Goal: Register for event/course

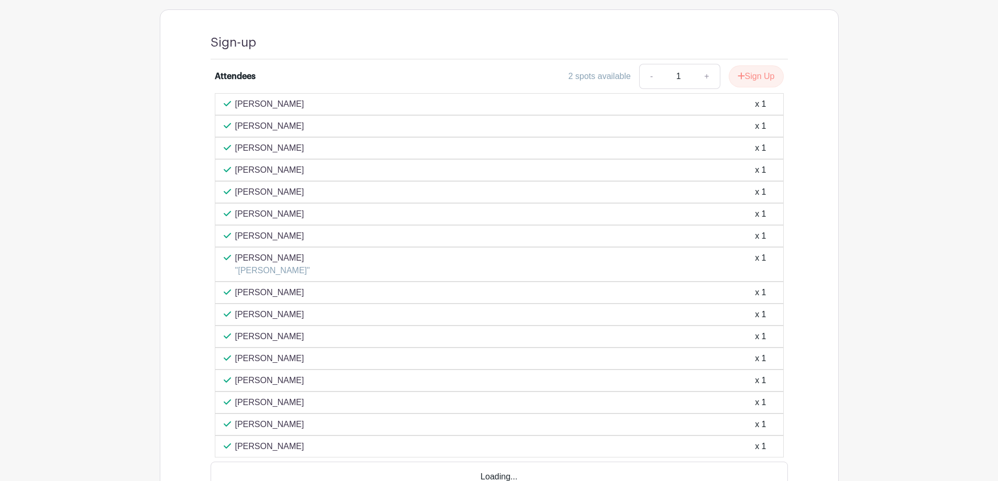
scroll to position [576, 0]
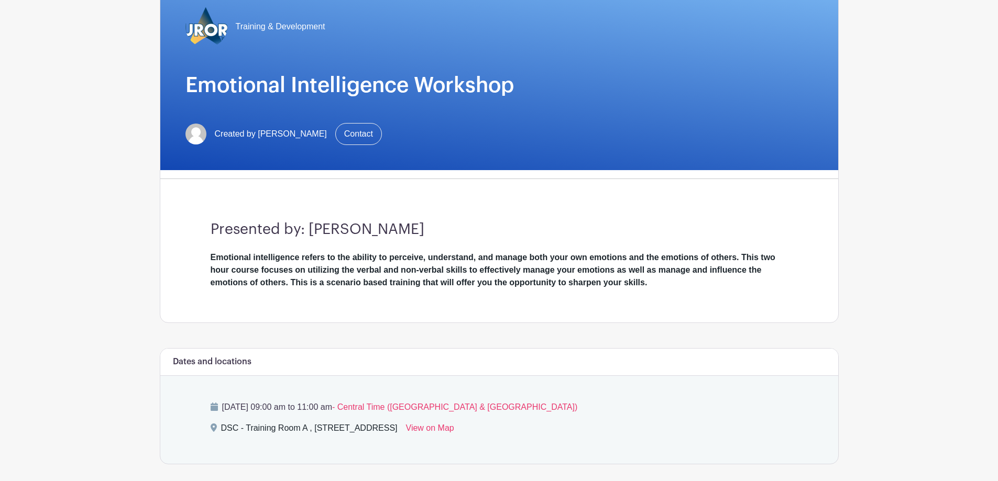
scroll to position [157, 0]
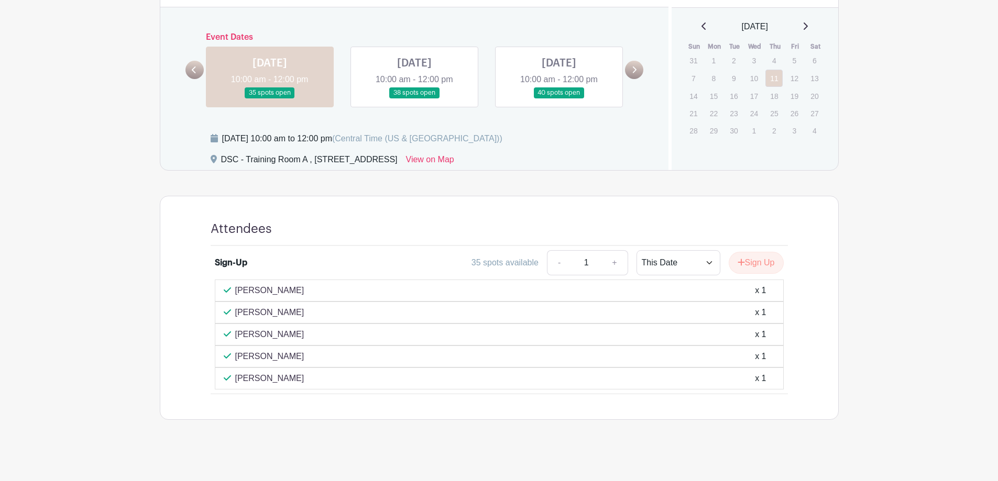
scroll to position [367, 0]
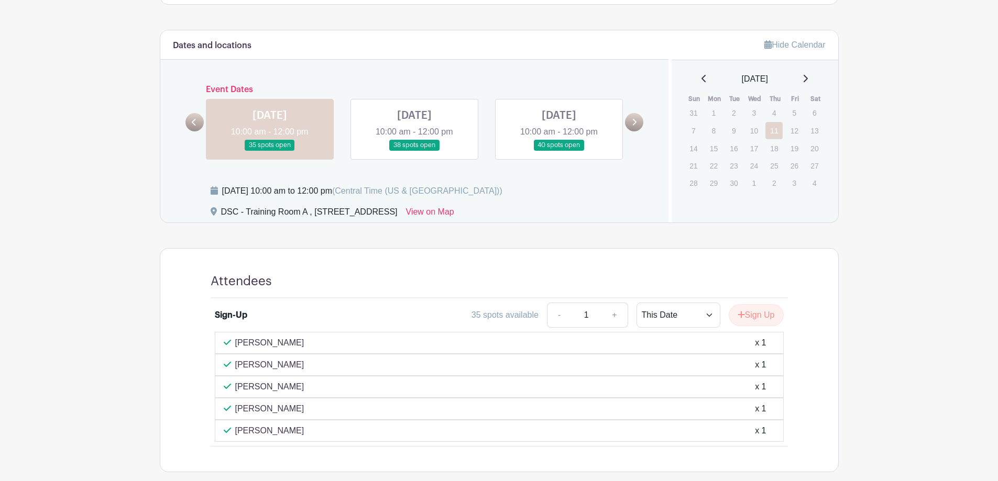
click at [414, 151] on link at bounding box center [414, 151] width 0 height 0
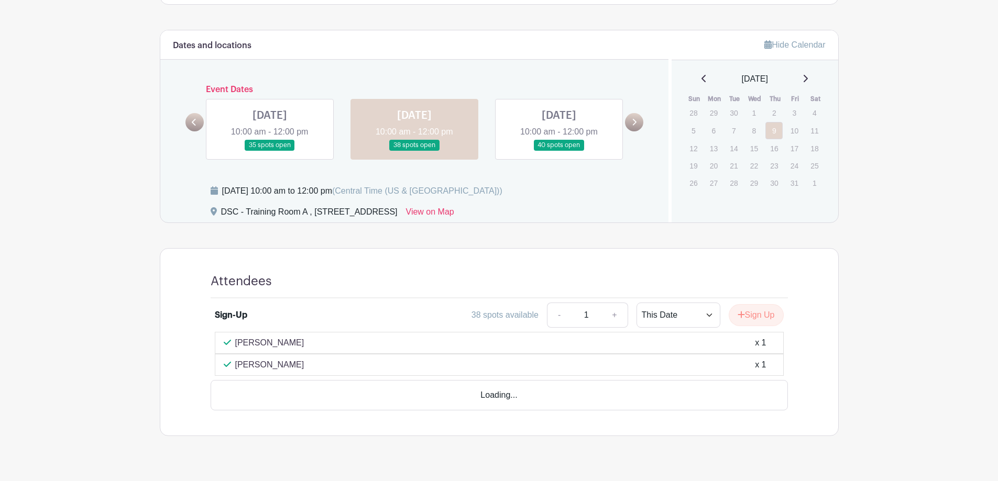
scroll to position [357, 0]
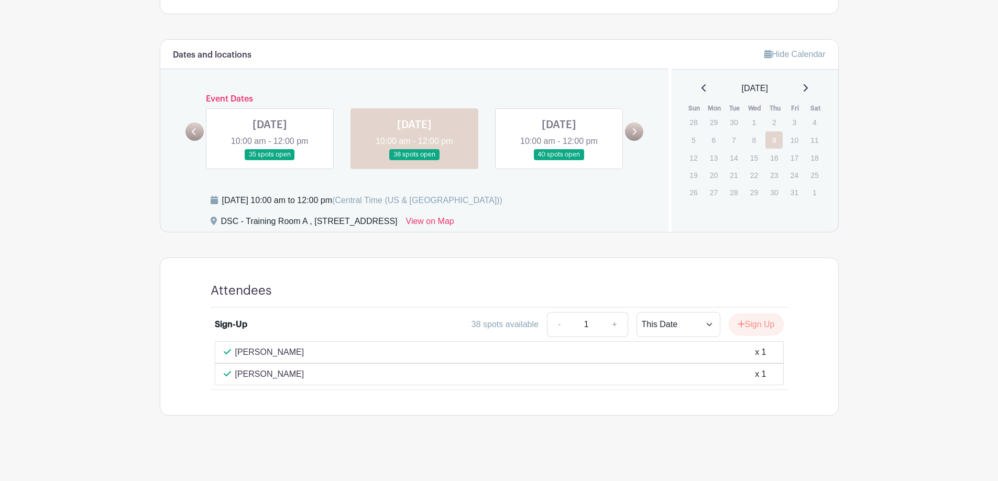
click at [559, 160] on link at bounding box center [559, 160] width 0 height 0
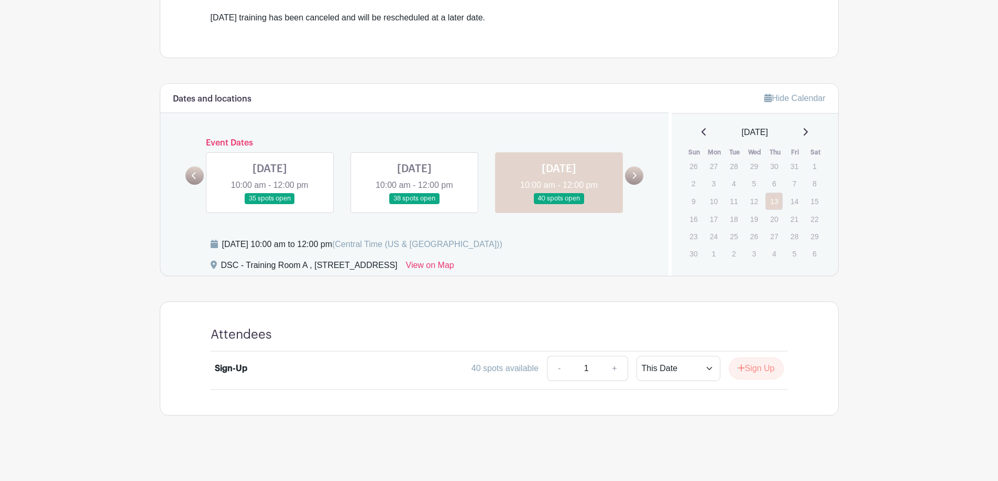
scroll to position [313, 0]
click at [414, 204] on link at bounding box center [414, 204] width 0 height 0
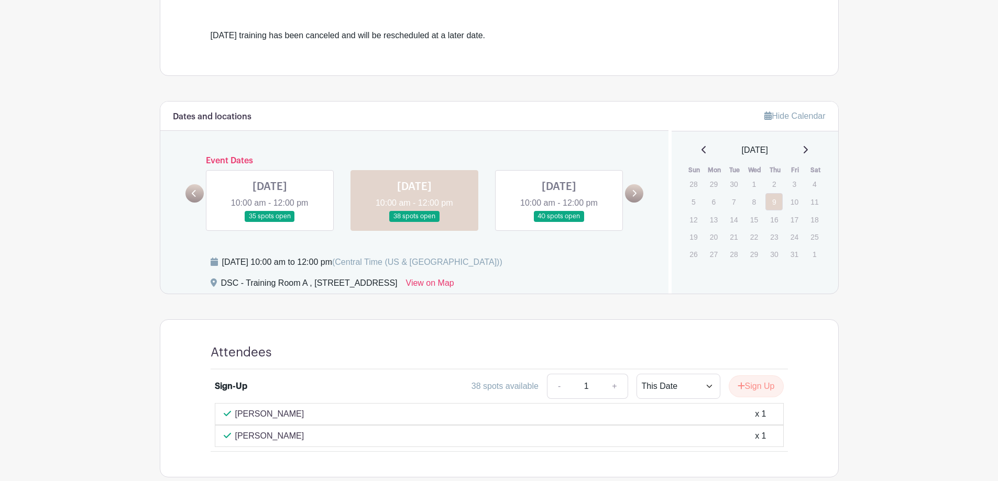
scroll to position [313, 0]
